Goal: Information Seeking & Learning: Learn about a topic

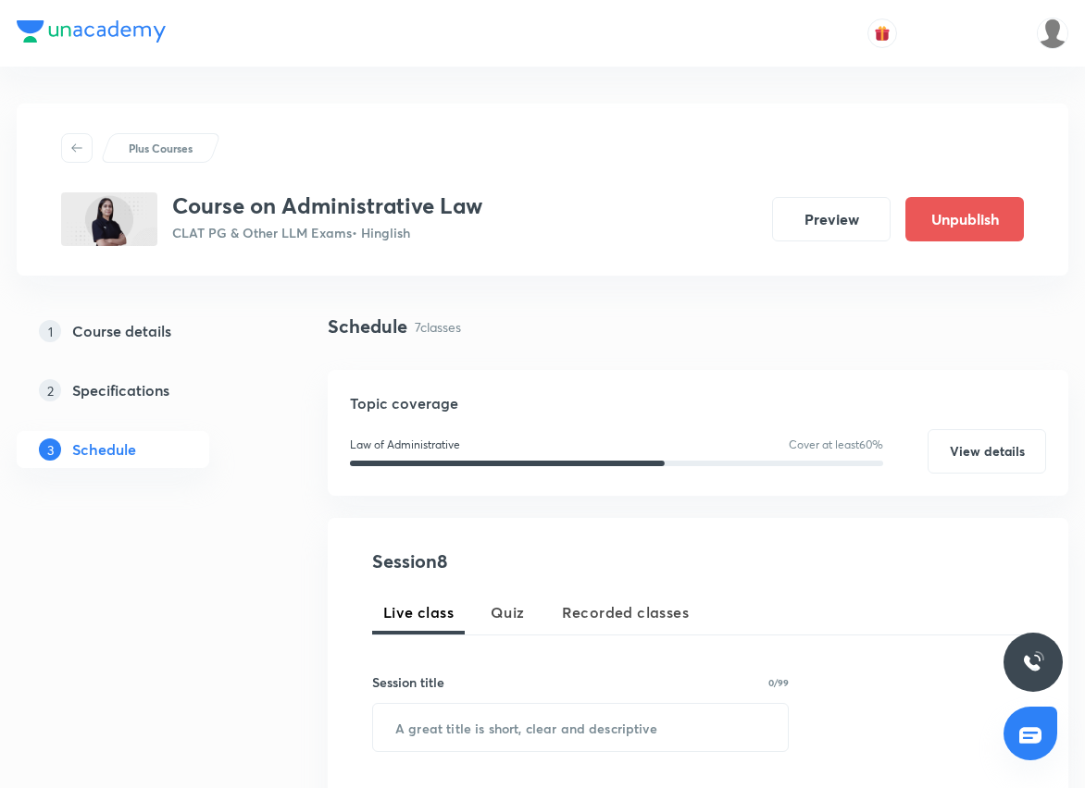
click at [541, 133] on div "Plus Courses" at bounding box center [542, 148] width 962 height 30
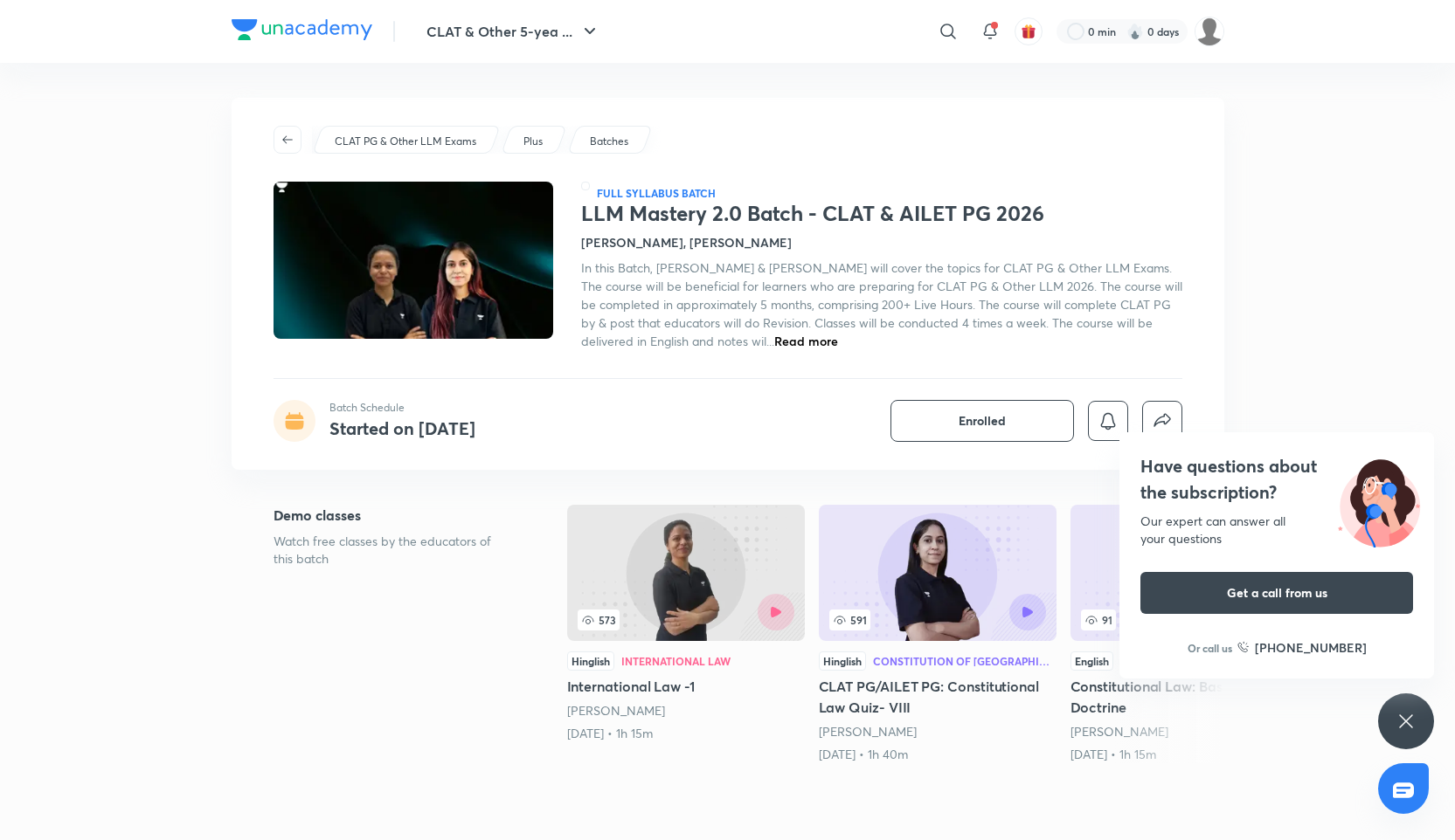
scroll to position [19, 0]
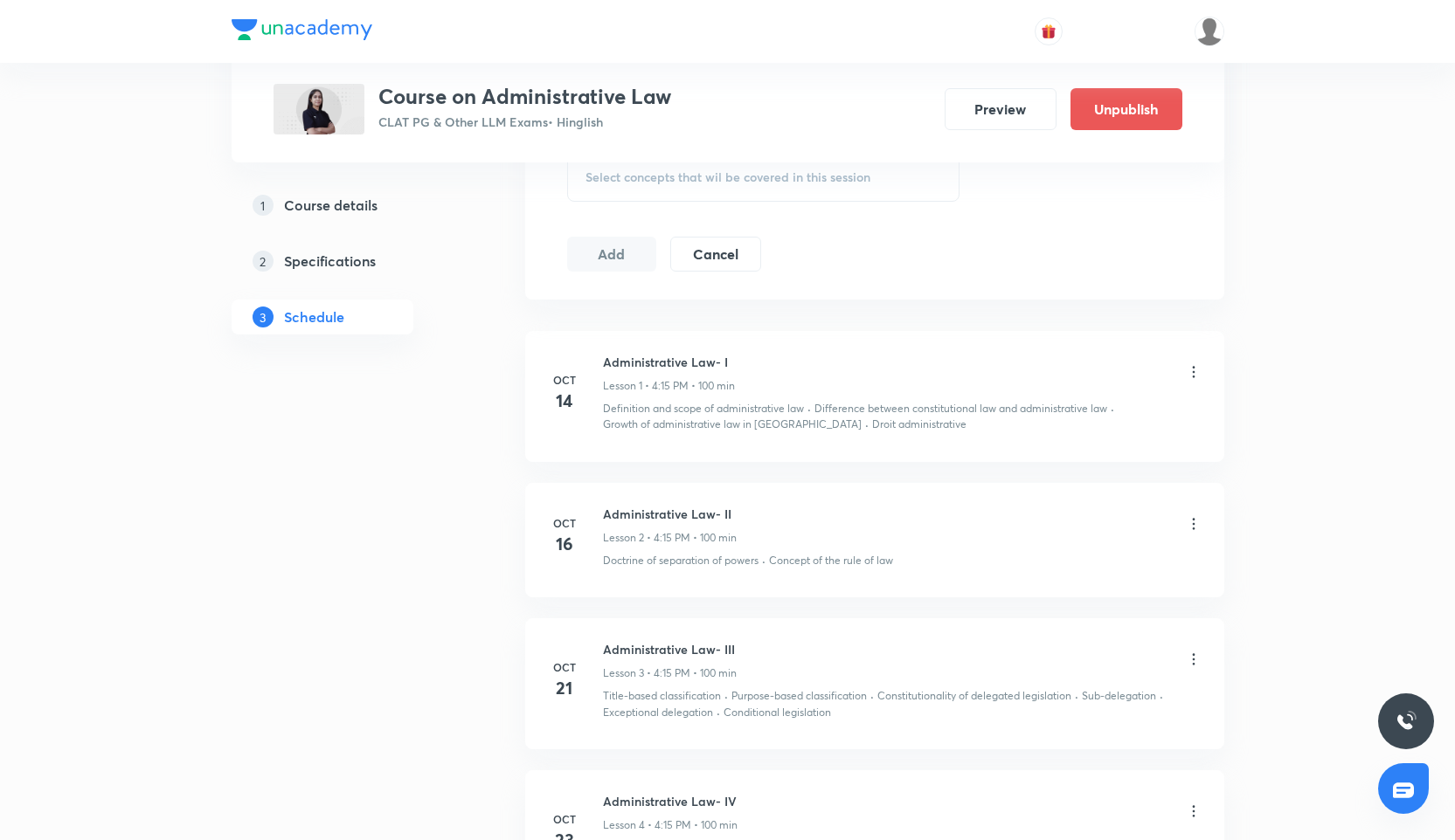
scroll to position [848, 0]
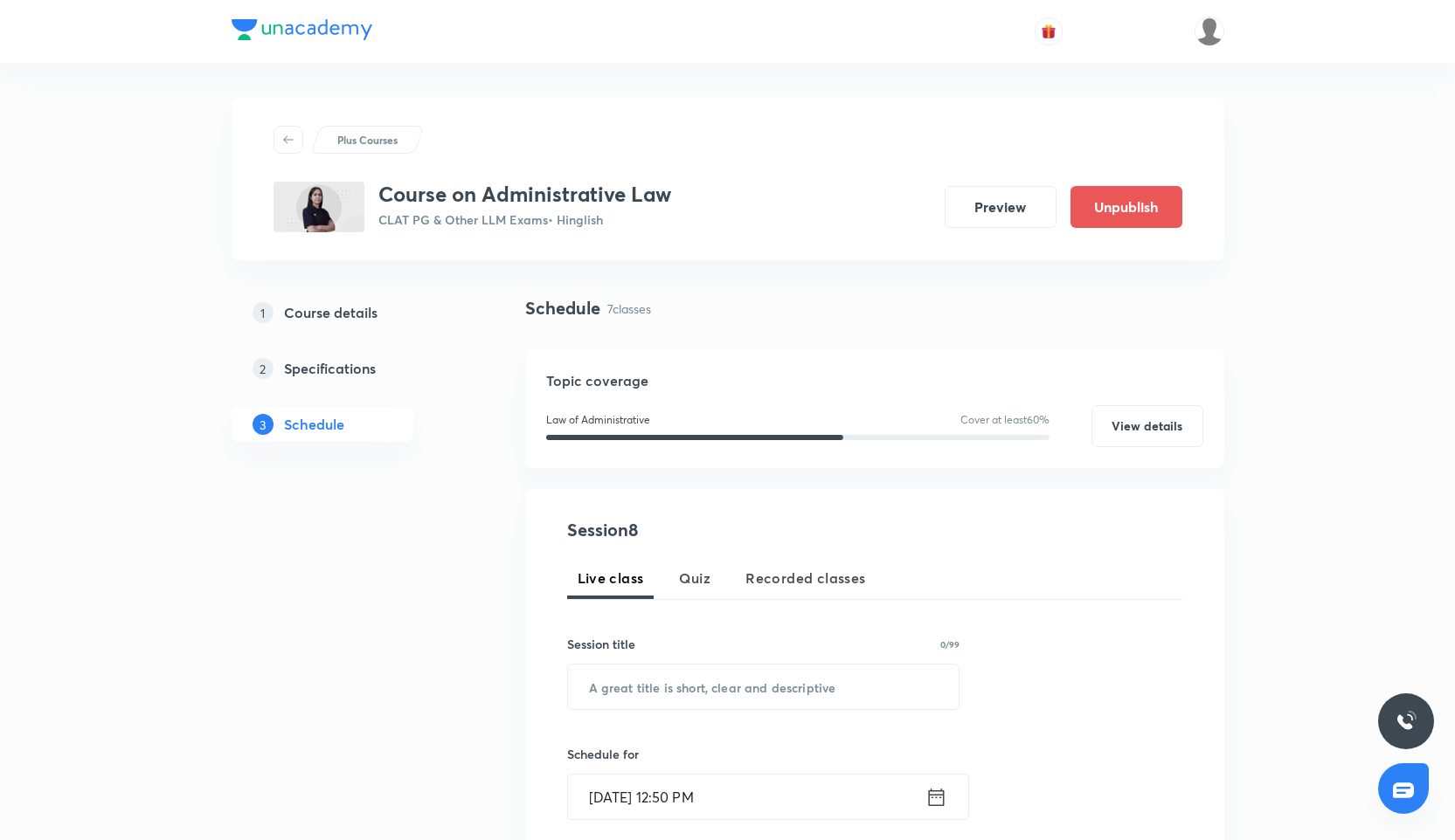
click at [824, 164] on div "Plus Courses Course on Administrative Law CLAT PG & Other LLM Exams • Hinglish …" at bounding box center [728, 178] width 908 height 107
